Goal: Information Seeking & Learning: Check status

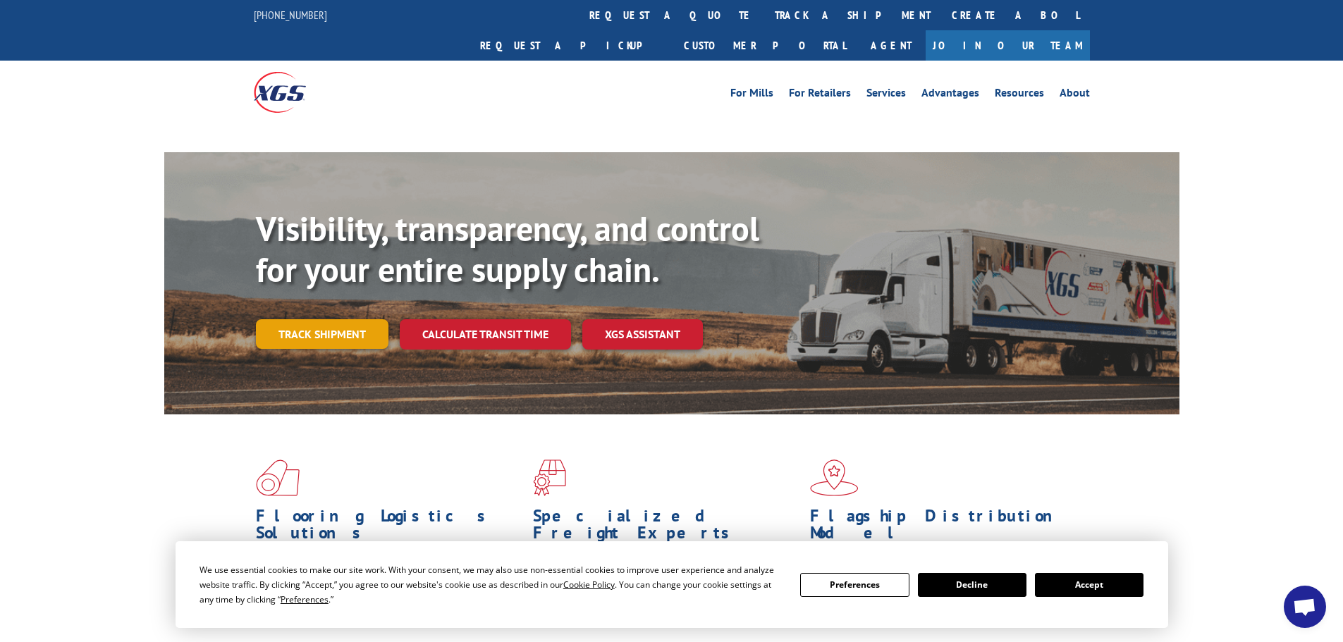
click at [362, 319] on link "Track shipment" at bounding box center [322, 334] width 133 height 30
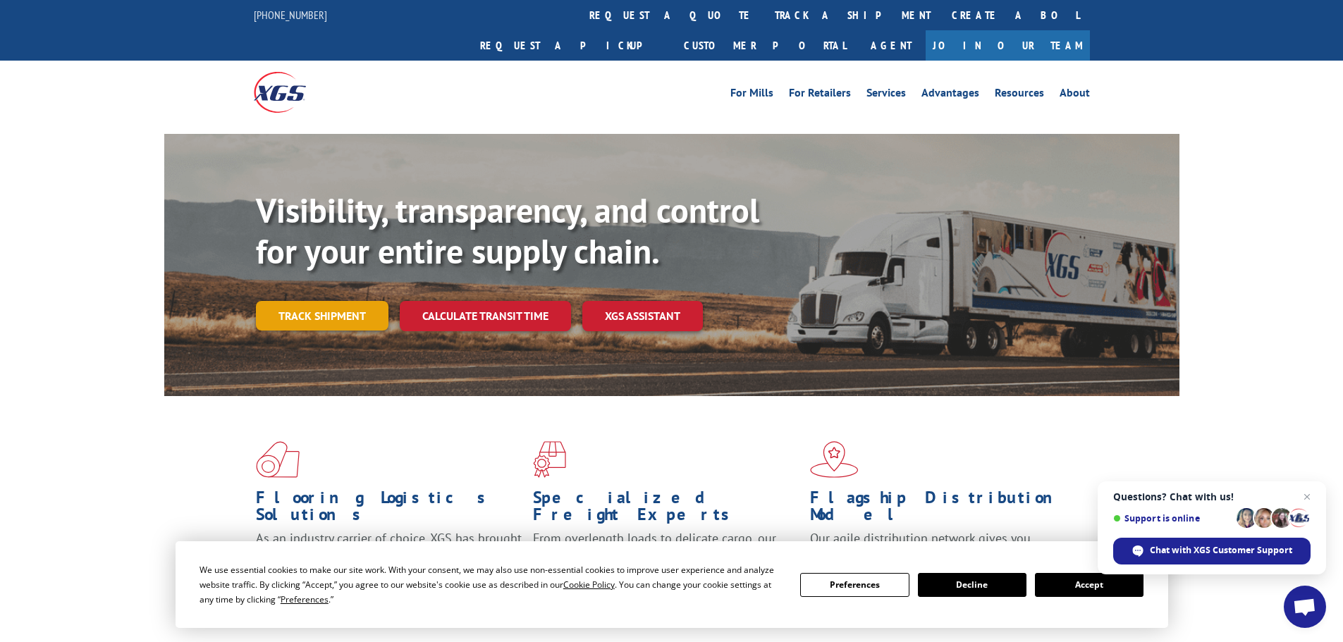
click at [355, 301] on link "Track shipment" at bounding box center [322, 316] width 133 height 30
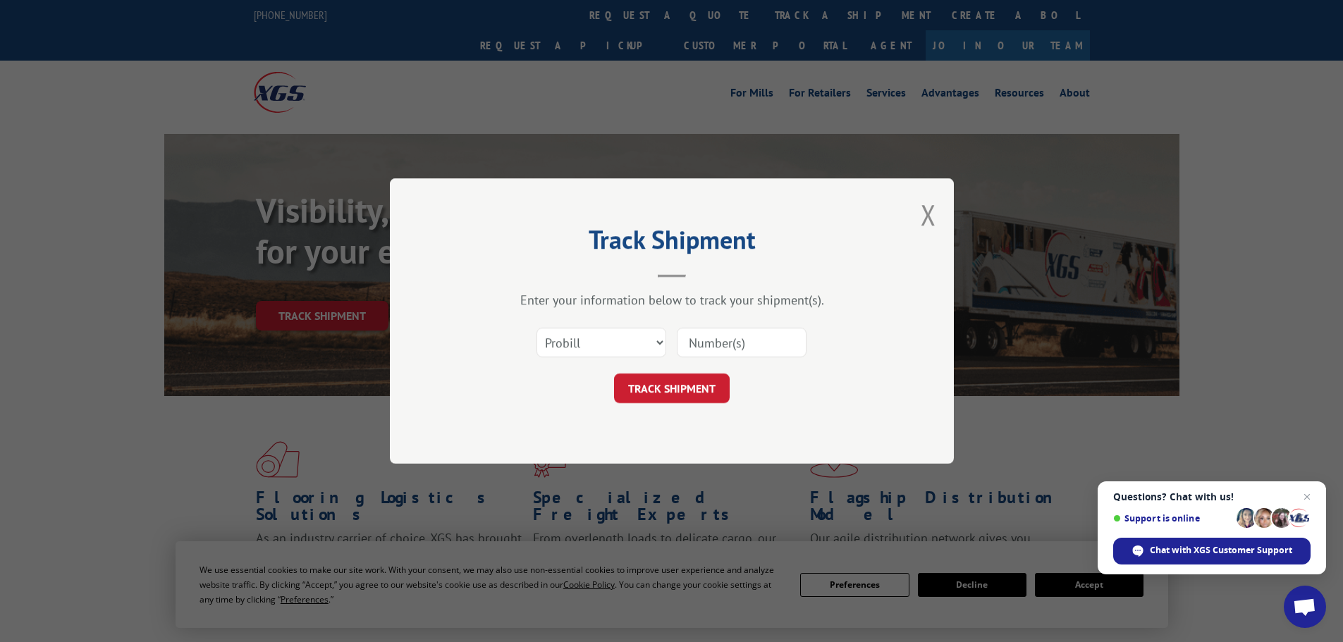
paste input "019053251007"
type input "019053251007"
click at [652, 384] on button "TRACK SHIPMENT" at bounding box center [672, 389] width 116 height 30
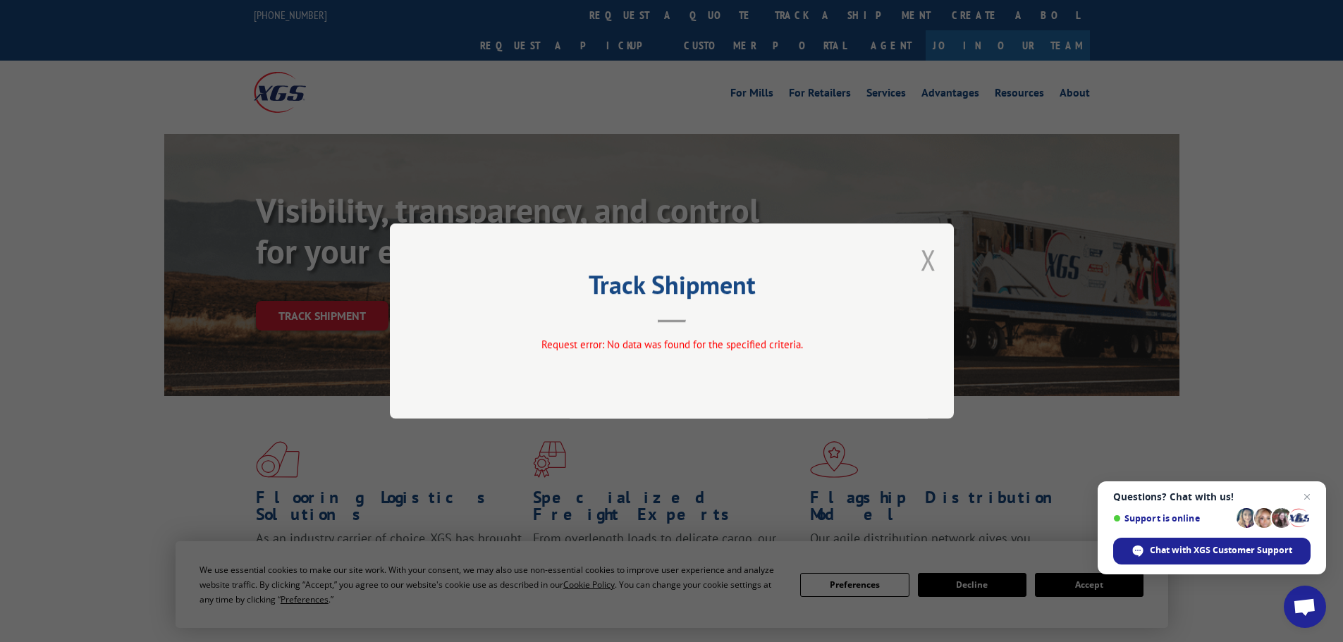
click at [933, 252] on button "Close modal" at bounding box center [929, 259] width 16 height 37
